Goal: Task Accomplishment & Management: Manage account settings

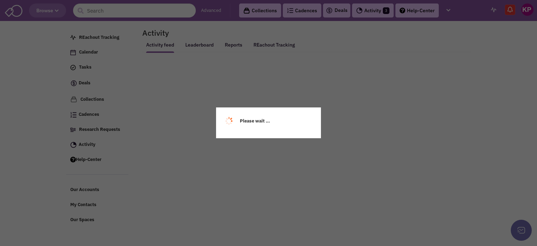
select select
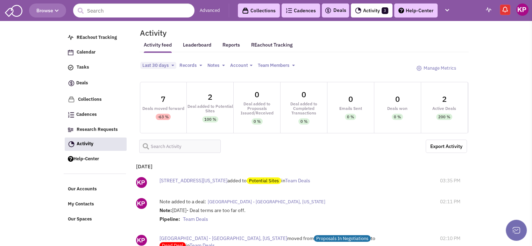
select select
click at [338, 12] on link "Deals" at bounding box center [335, 10] width 22 height 8
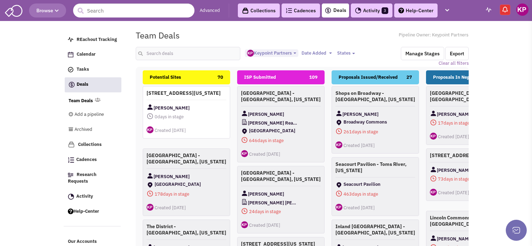
select select "1896"
select select
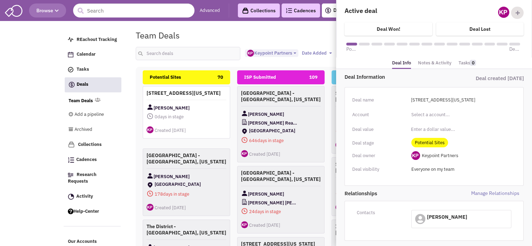
click at [425, 63] on link "Notes & Activity" at bounding box center [434, 63] width 33 height 10
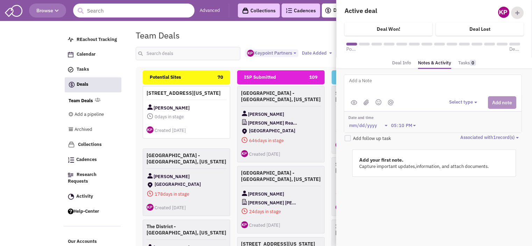
click at [398, 80] on textarea at bounding box center [434, 86] width 173 height 19
type textarea "S"
type textarea "9/4/25- Site is for sale."
click at [368, 100] on img at bounding box center [366, 102] width 6 height 6
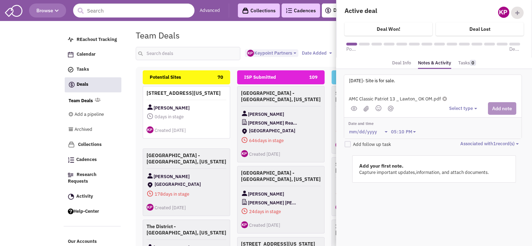
click at [466, 108] on button "Select type" at bounding box center [464, 108] width 30 height 7
click at [462, 140] on div "Log a note" at bounding box center [459, 141] width 17 height 7
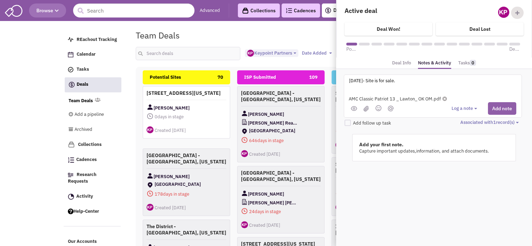
click at [499, 109] on button "Add note" at bounding box center [502, 108] width 28 height 13
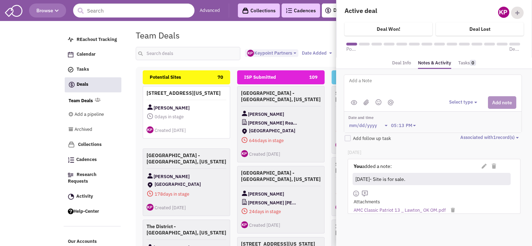
click at [274, 37] on div "Team Deals Pipeline Owner: Keypoint Partners" at bounding box center [302, 35] width 342 height 16
